Goal: Task Accomplishment & Management: Complete application form

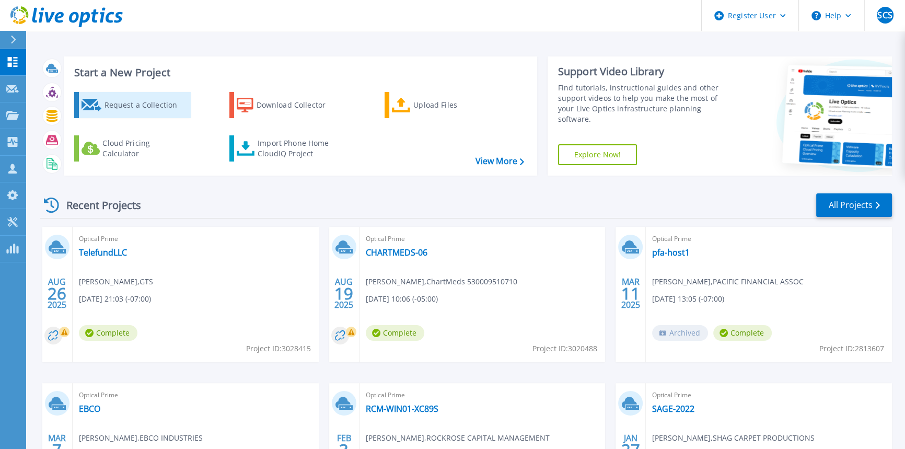
click at [149, 106] on div "Request a Collection" at bounding box center [146, 105] width 84 height 21
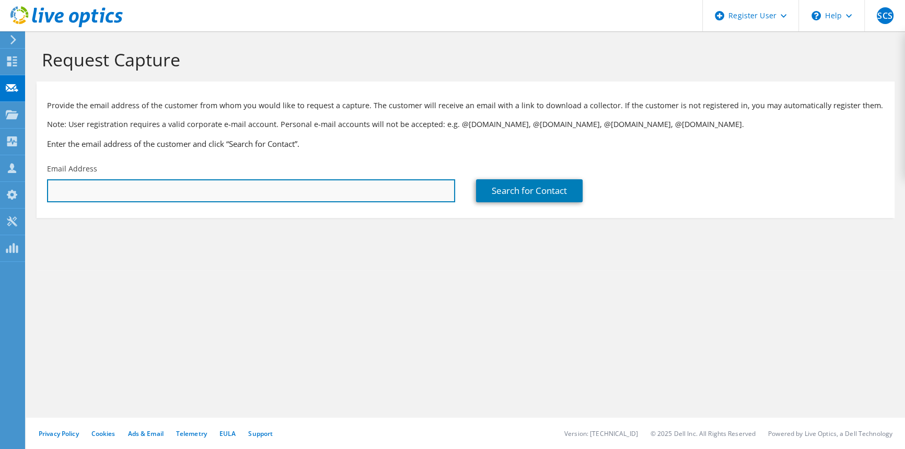
click at [258, 182] on input "text" at bounding box center [251, 190] width 408 height 23
drag, startPoint x: 265, startPoint y: 194, endPoint x: 282, endPoint y: 194, distance: 17.2
click at [265, 194] on input "text" at bounding box center [251, 190] width 408 height 23
paste input "maxboyer@lespros.qc.ca"
type input "maxboyer@lespros.qc.ca"
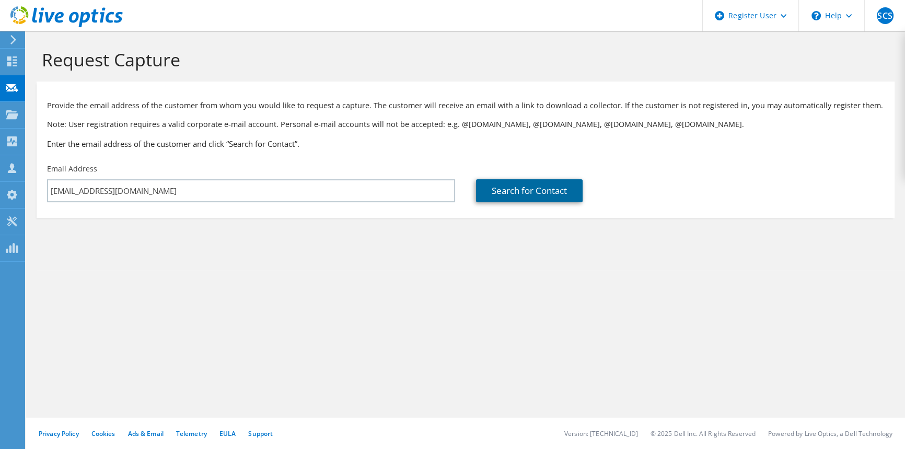
click at [527, 185] on link "Search for Contact" at bounding box center [529, 190] width 107 height 23
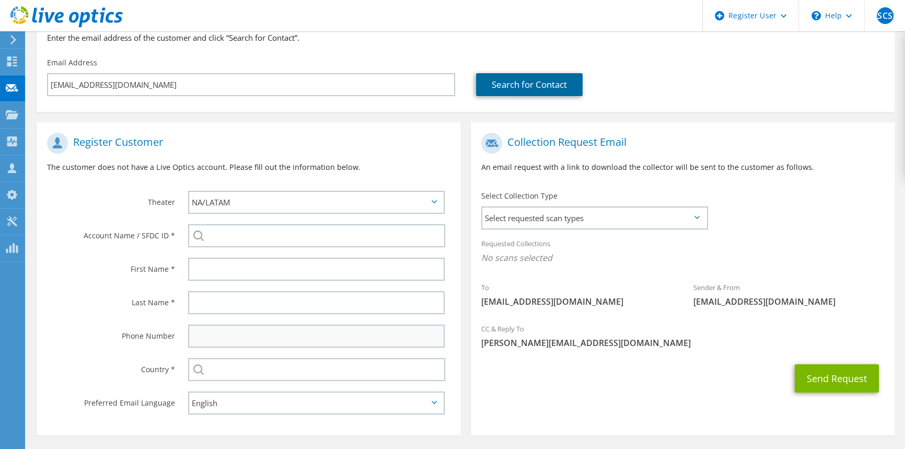
scroll to position [142, 0]
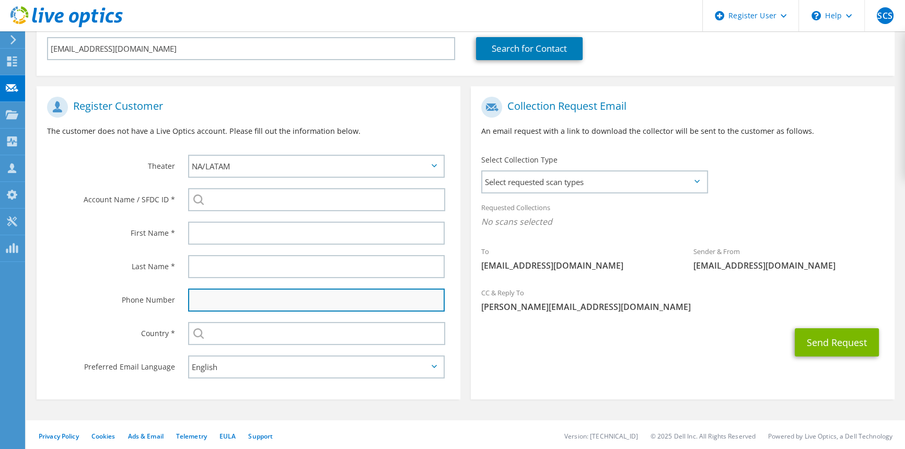
click at [210, 303] on input "text" at bounding box center [316, 300] width 257 height 23
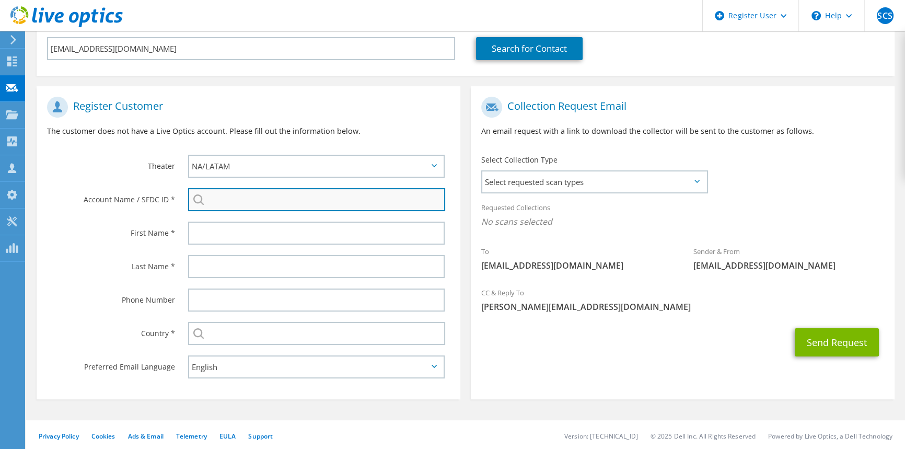
click at [229, 195] on input "search" at bounding box center [316, 199] width 257 height 23
paste input "LES PROS DE LA PHOTO"
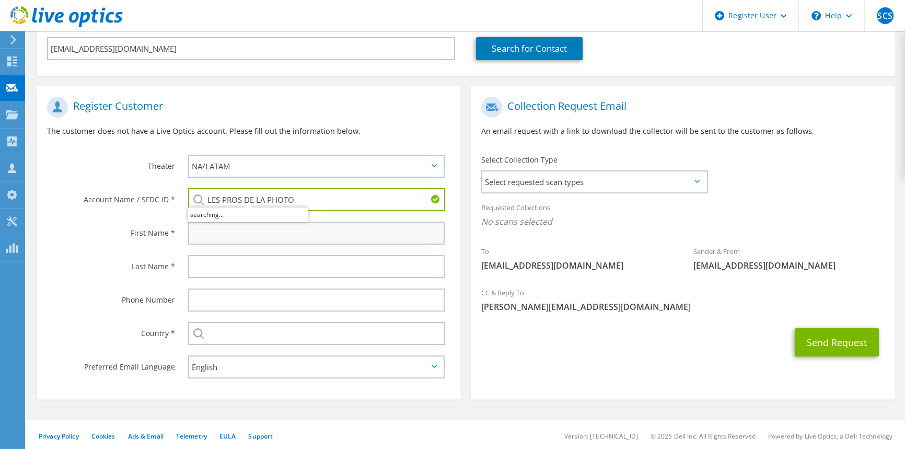
type input "LES PROS DE LA PHOTO"
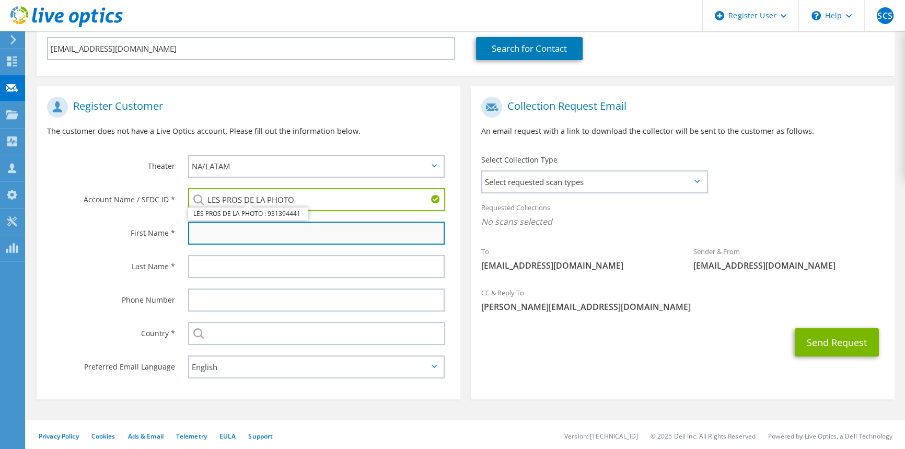
click at [233, 233] on input "text" at bounding box center [316, 233] width 257 height 23
paste input "Maxime Boyer"
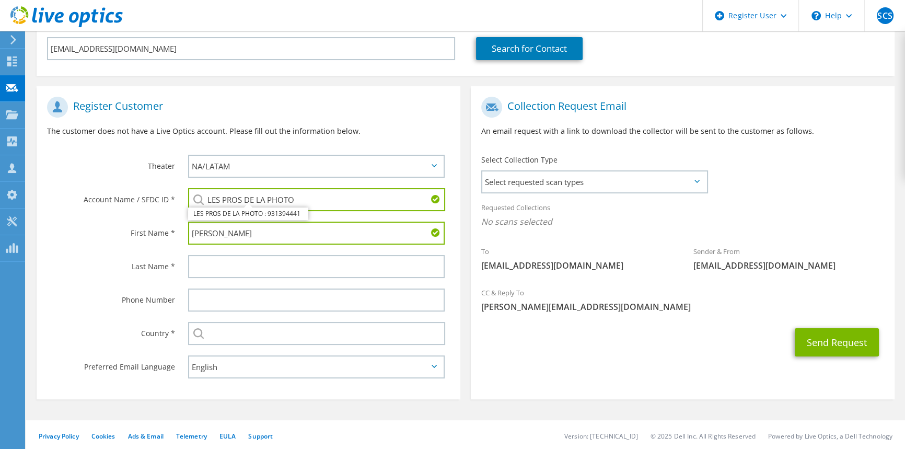
click at [236, 232] on input "Maxime Boyer" at bounding box center [316, 233] width 257 height 23
type input "Maxime"
click at [228, 265] on input "text" at bounding box center [316, 266] width 257 height 23
paste input "Boyer"
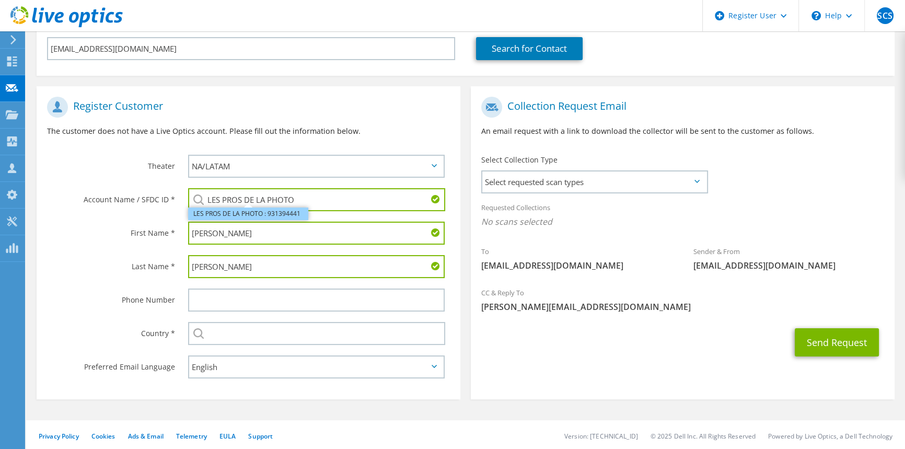
type input "Boyer"
click at [271, 213] on li "LES PROS DE LA PHOTO : 931394441" at bounding box center [248, 214] width 120 height 13
type input "LES PROS DE LA PHOTO : 931394441"
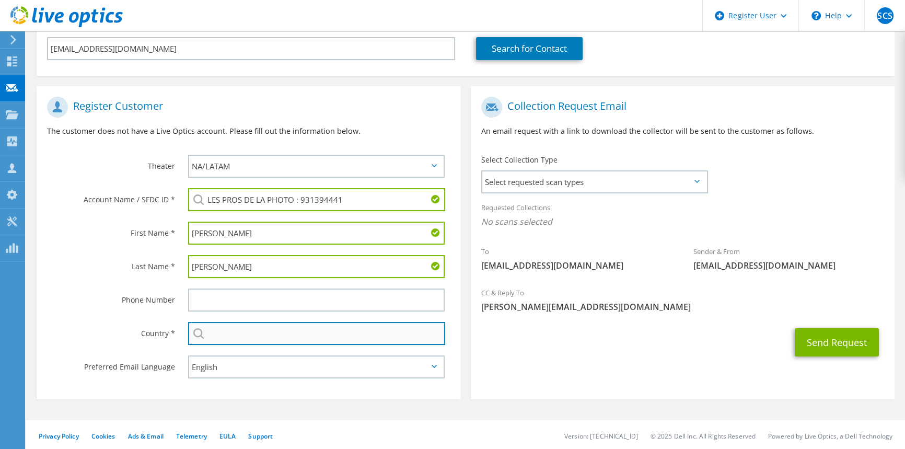
click at [229, 330] on input "text" at bounding box center [316, 333] width 257 height 23
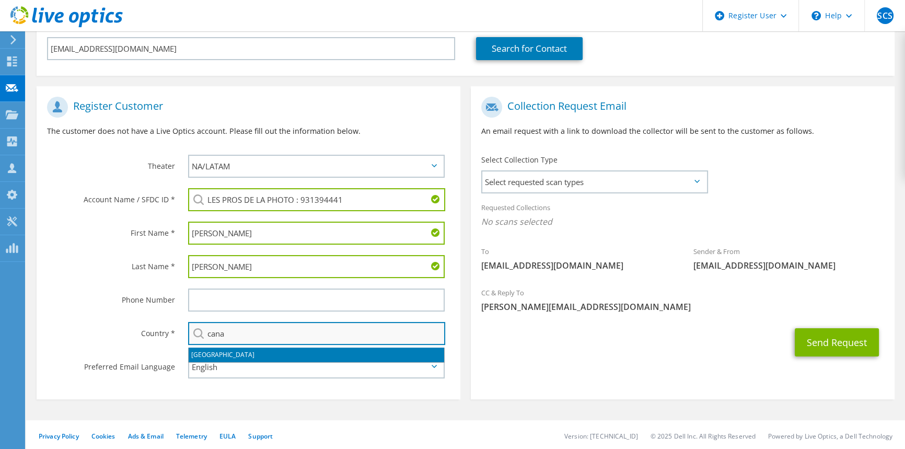
click at [220, 344] on input "cana" at bounding box center [316, 333] width 257 height 23
click at [209, 352] on li "[GEOGRAPHIC_DATA]" at bounding box center [317, 355] width 256 height 15
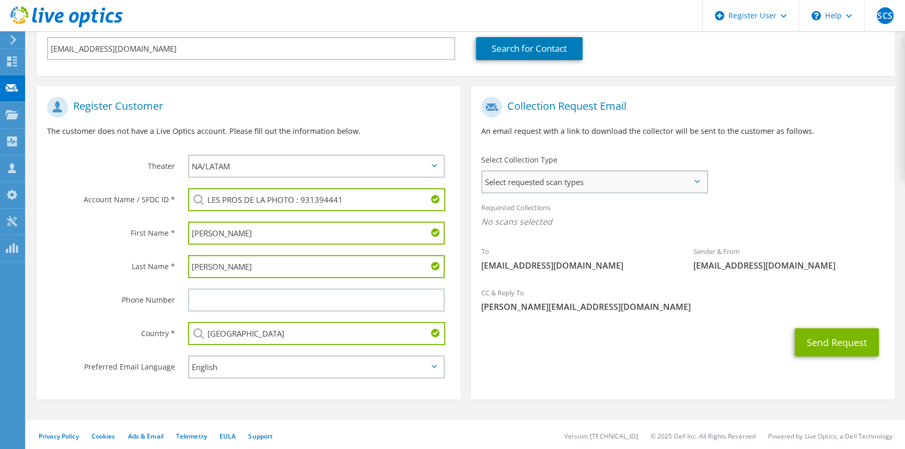
type input "[GEOGRAPHIC_DATA]"
click at [565, 183] on span "Select requested scan types" at bounding box center [594, 181] width 224 height 21
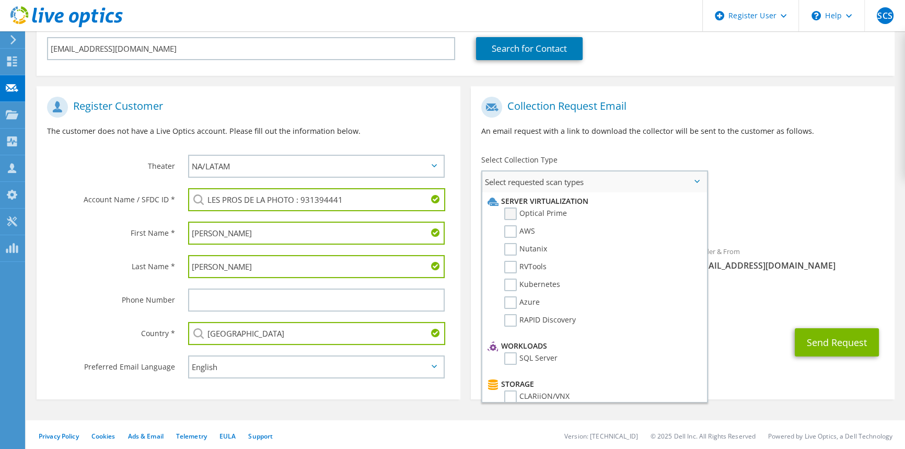
click at [546, 210] on label "Optical Prime" at bounding box center [535, 214] width 63 height 13
click at [0, 0] on input "Optical Prime" at bounding box center [0, 0] width 0 height 0
click at [769, 217] on span "Optical Prime" at bounding box center [682, 224] width 403 height 17
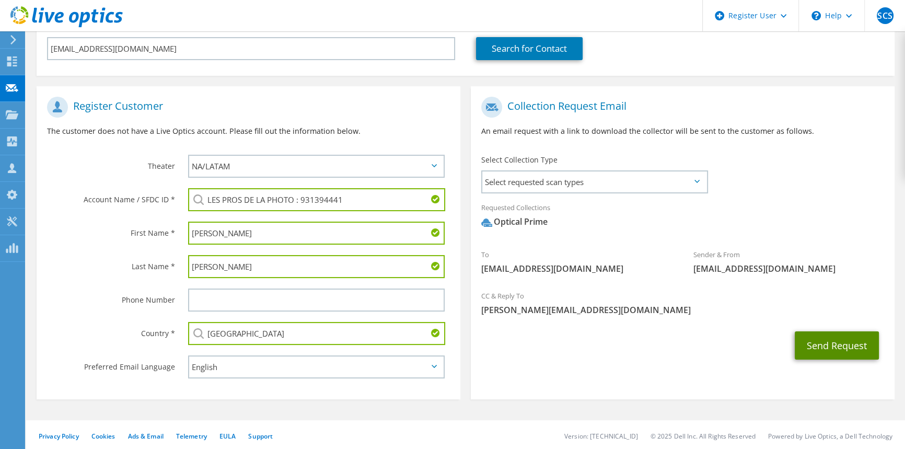
click at [839, 353] on button "Send Request" at bounding box center [837, 345] width 84 height 28
